Goal: Task Accomplishment & Management: Complete application form

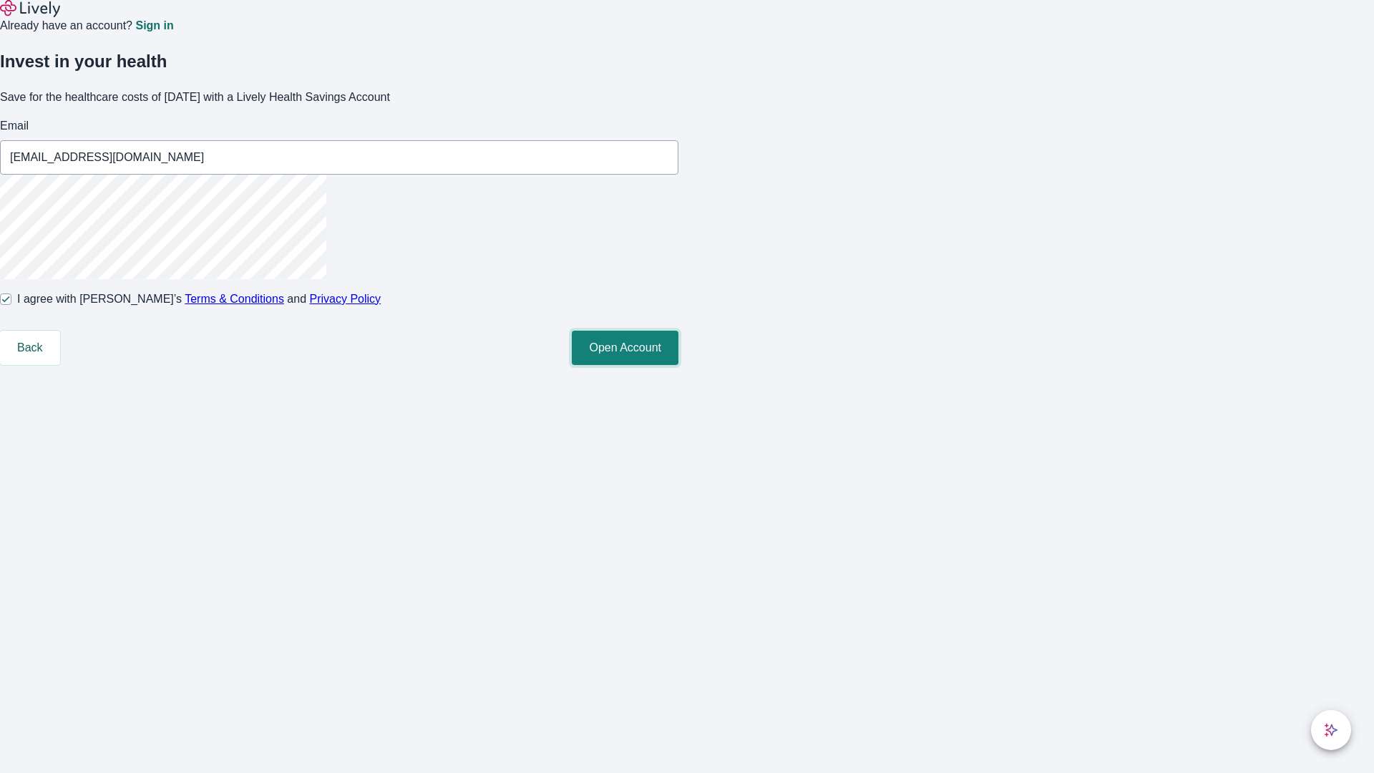
click at [678, 365] on button "Open Account" at bounding box center [625, 348] width 107 height 34
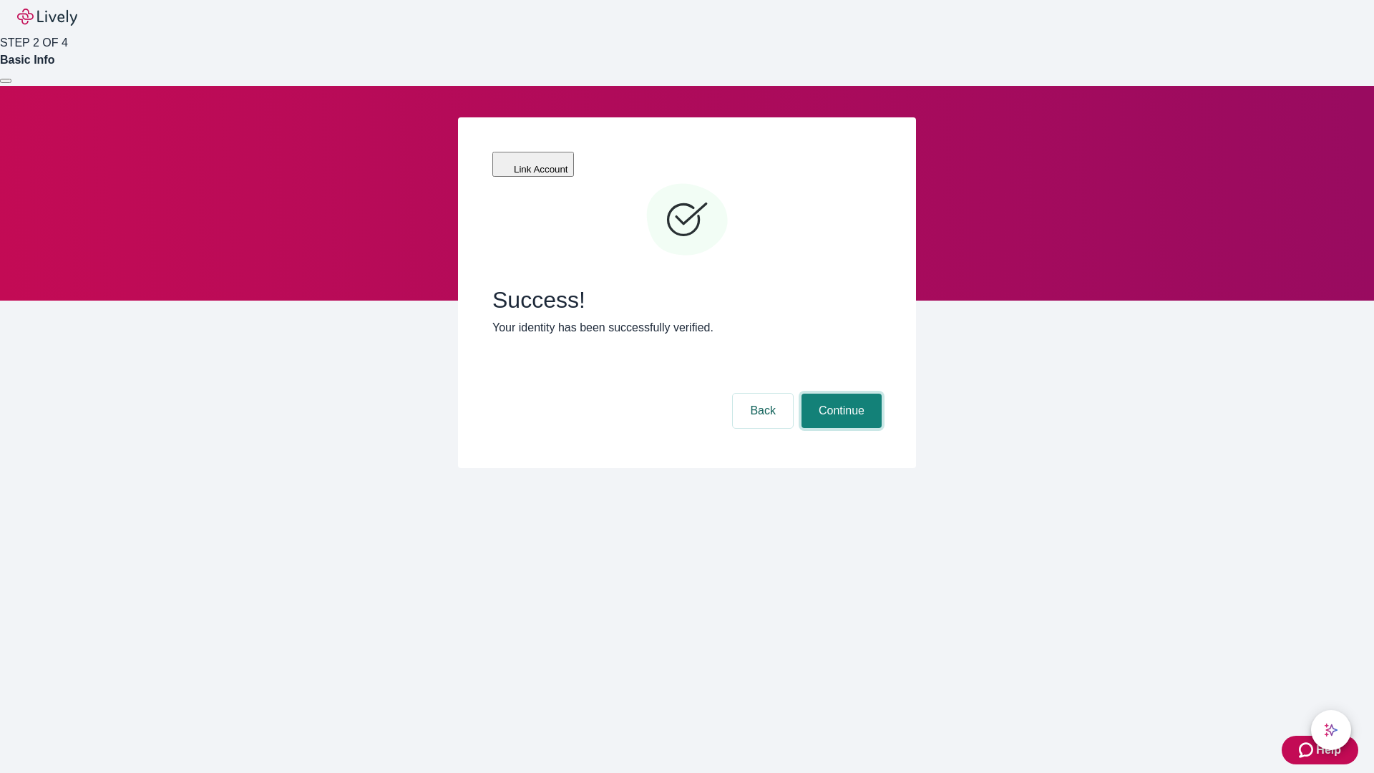
click at [839, 393] on button "Continue" at bounding box center [841, 410] width 80 height 34
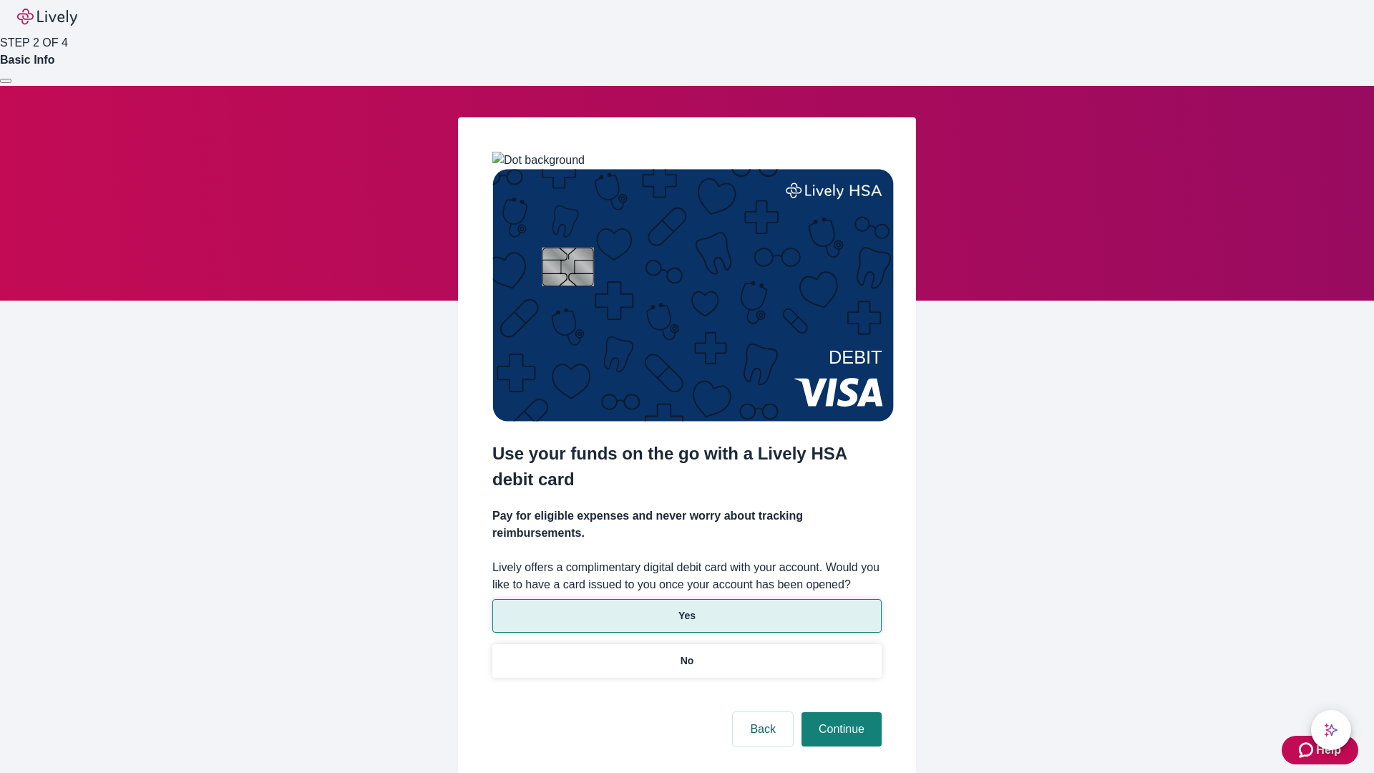
click at [686, 608] on p "Yes" at bounding box center [686, 615] width 17 height 15
click at [839, 712] on button "Continue" at bounding box center [841, 729] width 80 height 34
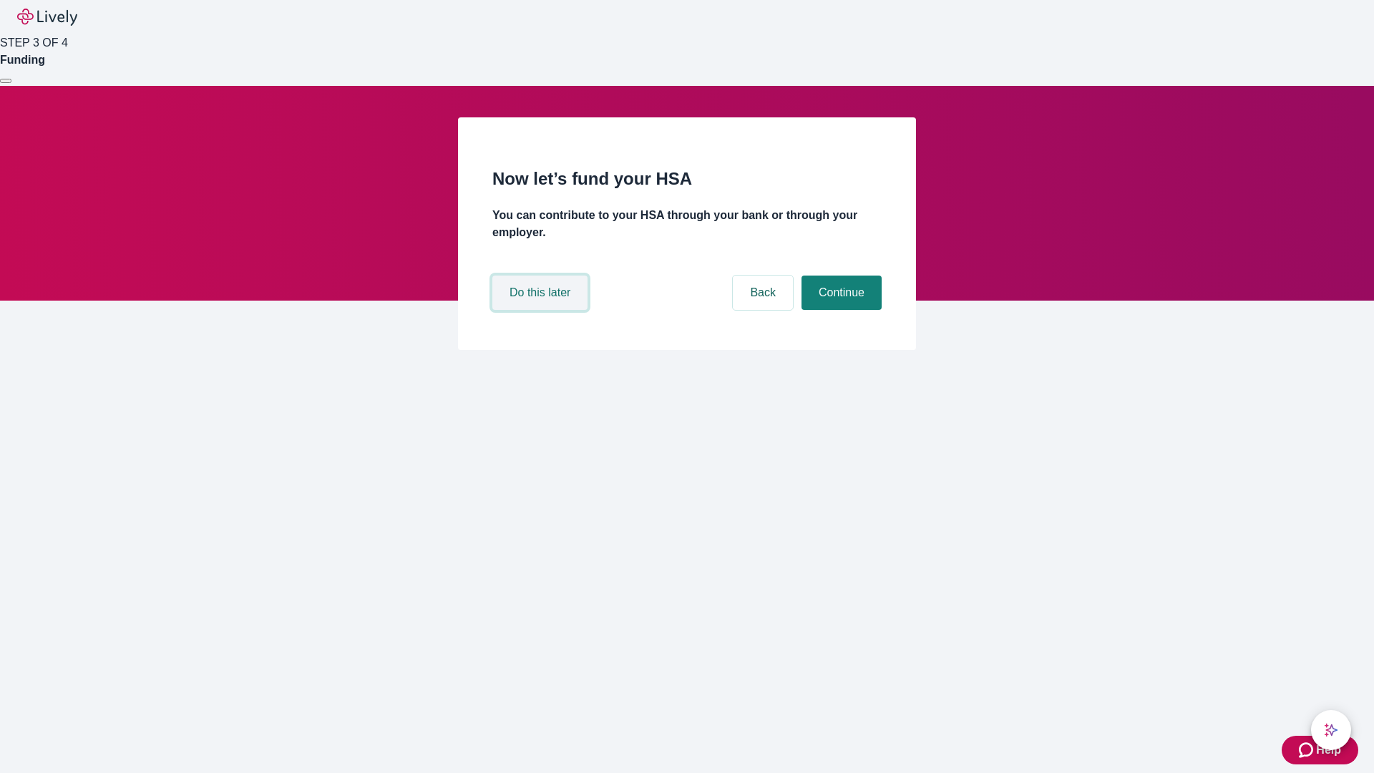
click at [542, 310] on button "Do this later" at bounding box center [539, 292] width 95 height 34
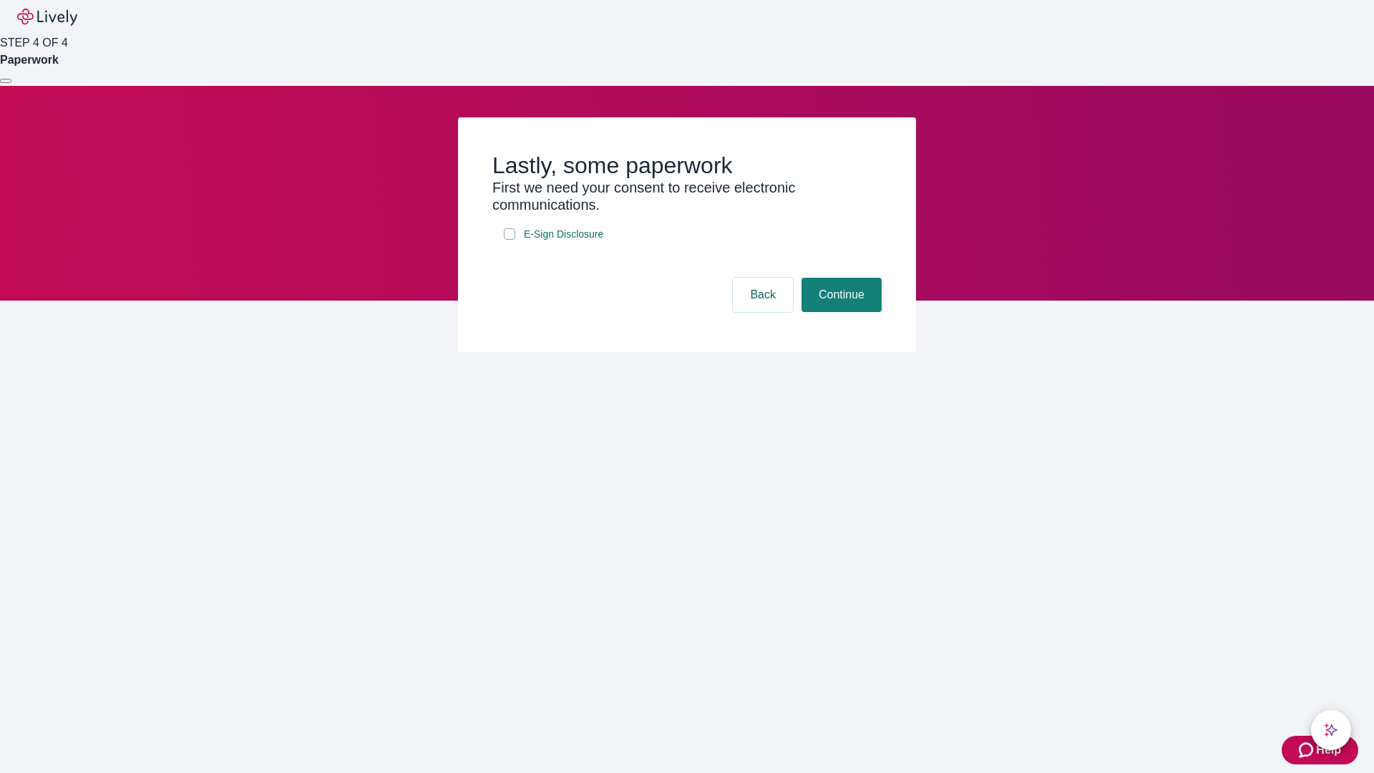
click at [509, 240] on input "E-Sign Disclosure" at bounding box center [509, 233] width 11 height 11
checkbox input "true"
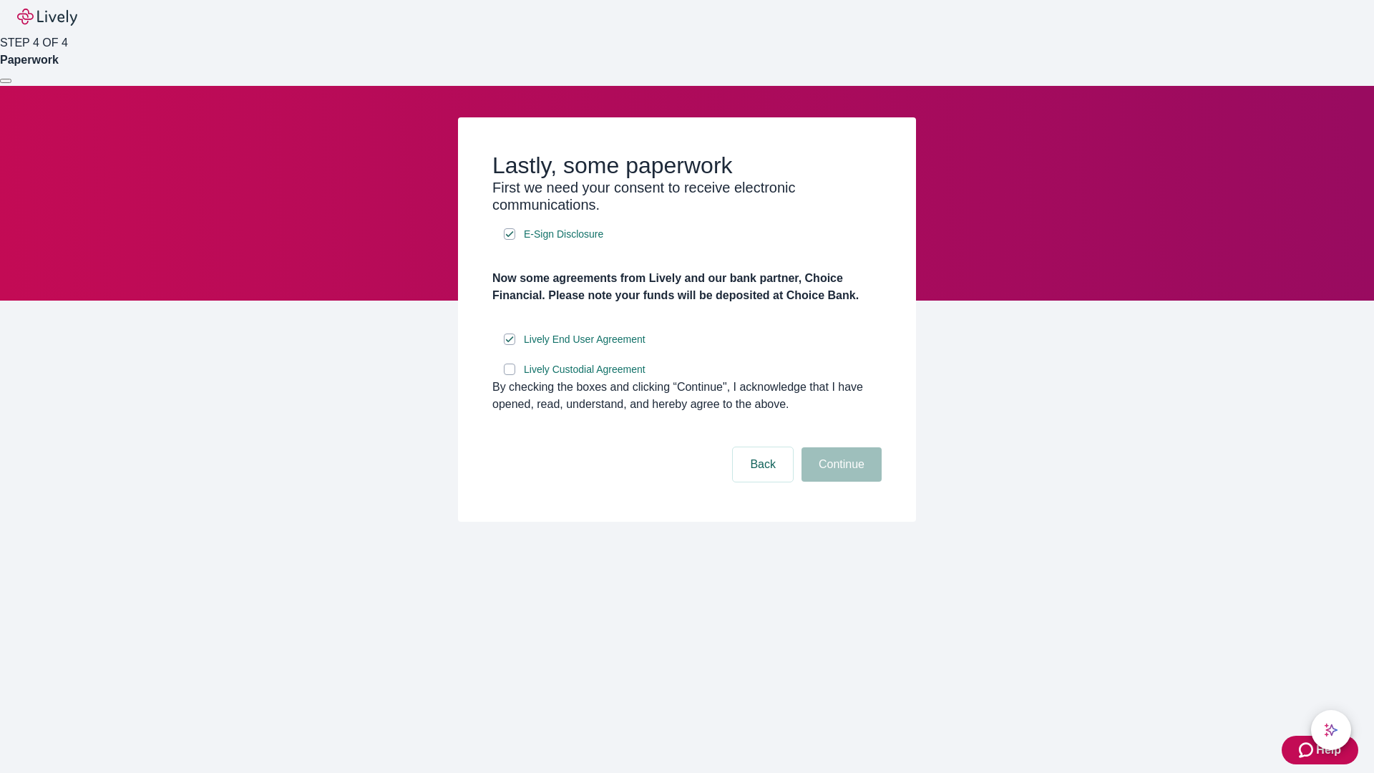
click at [509, 375] on input "Lively Custodial Agreement" at bounding box center [509, 368] width 11 height 11
checkbox input "true"
click at [839, 481] on button "Continue" at bounding box center [841, 464] width 80 height 34
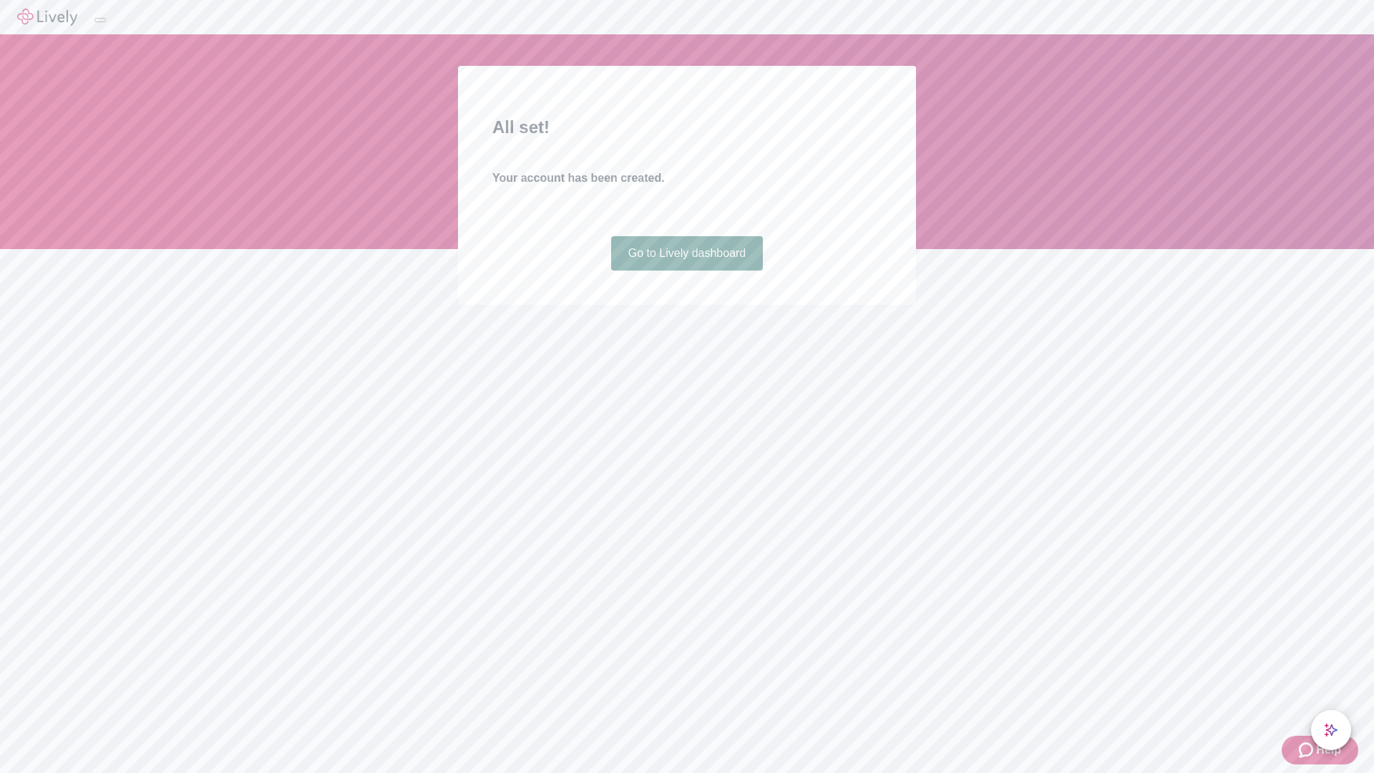
click at [686, 270] on link "Go to Lively dashboard" at bounding box center [687, 253] width 152 height 34
